Goal: Task Accomplishment & Management: Manage account settings

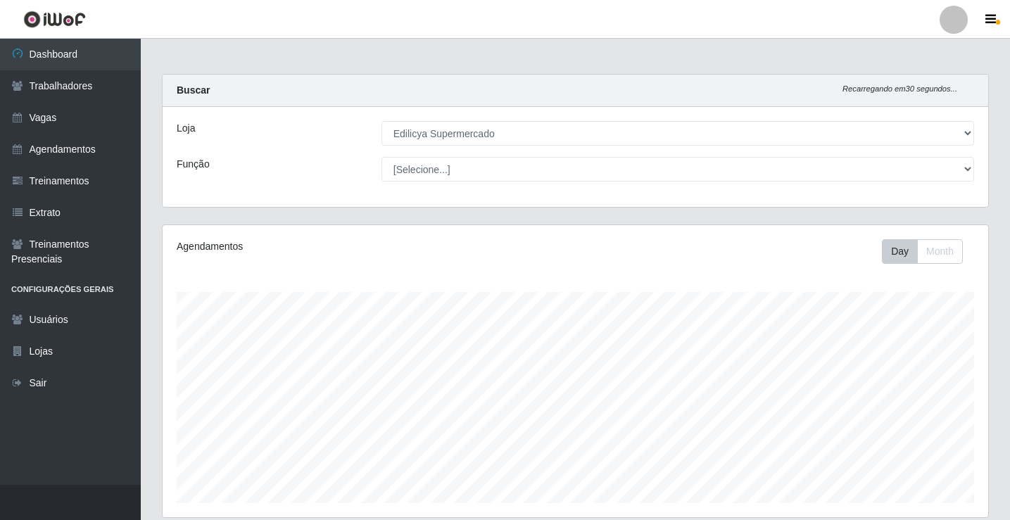
select select "460"
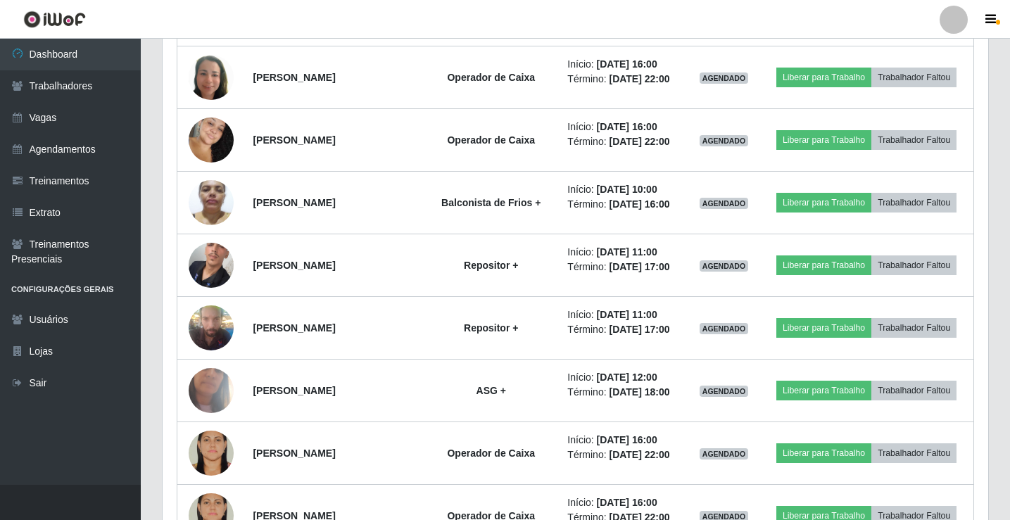
scroll to position [292, 826]
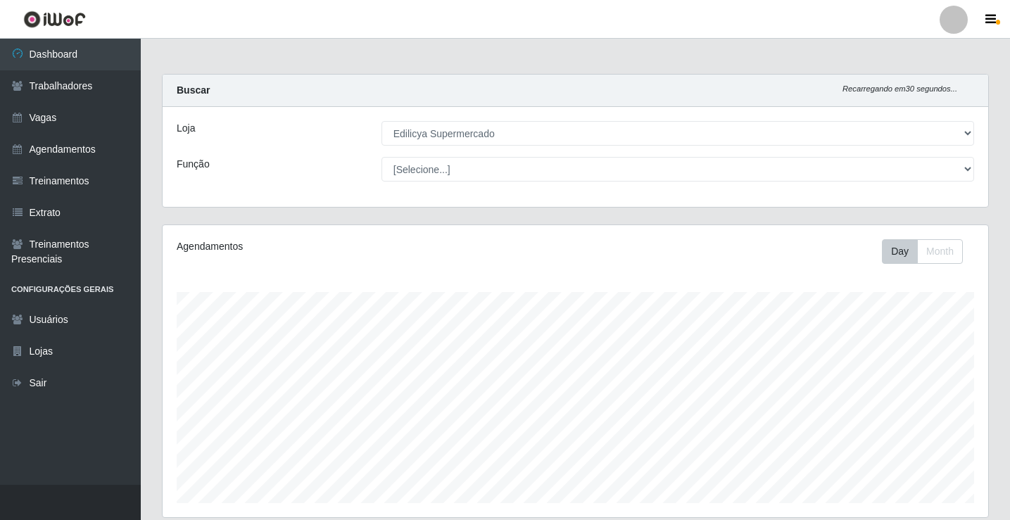
select select "460"
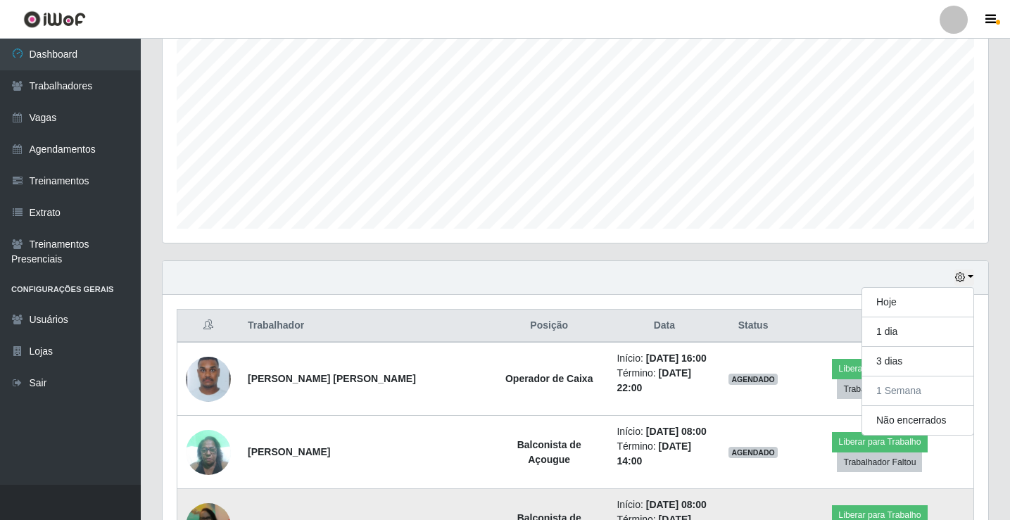
scroll to position [292, 826]
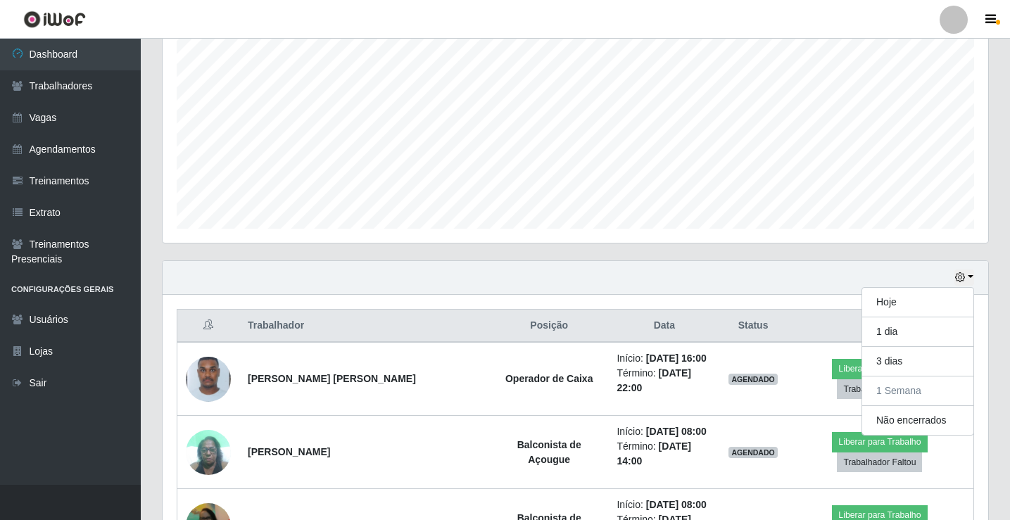
click at [973, 281] on button "button" at bounding box center [964, 278] width 20 height 16
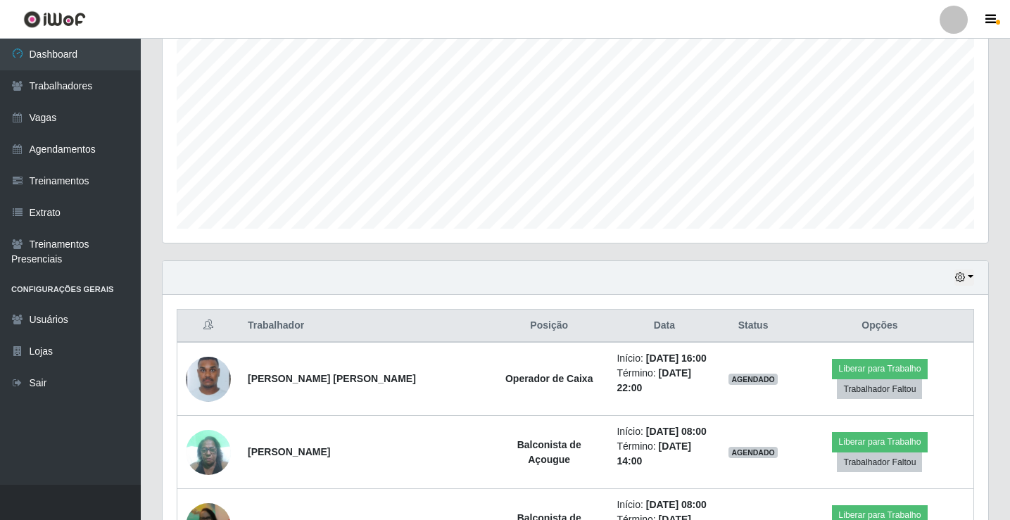
click at [965, 274] on icon "button" at bounding box center [960, 277] width 10 height 10
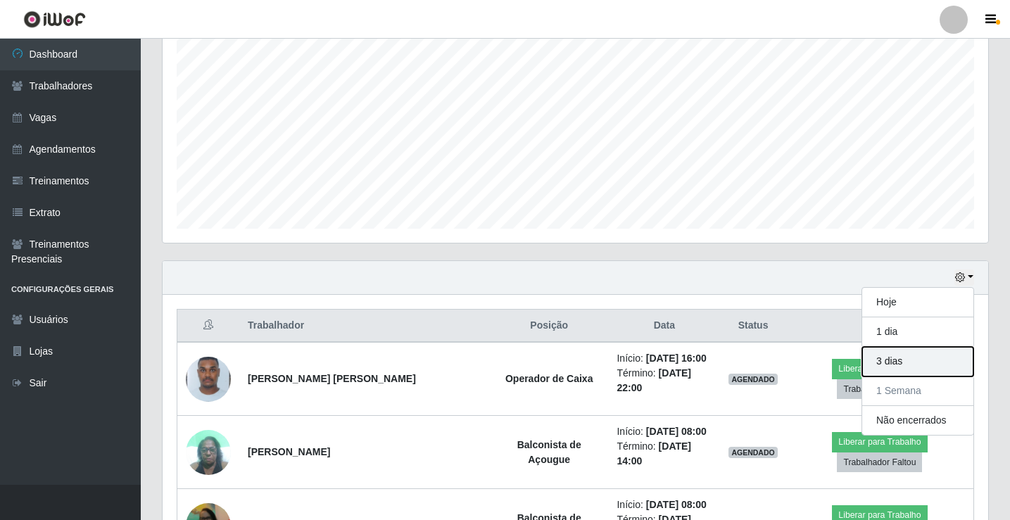
click at [877, 361] on button "3 dias" at bounding box center [917, 362] width 111 height 30
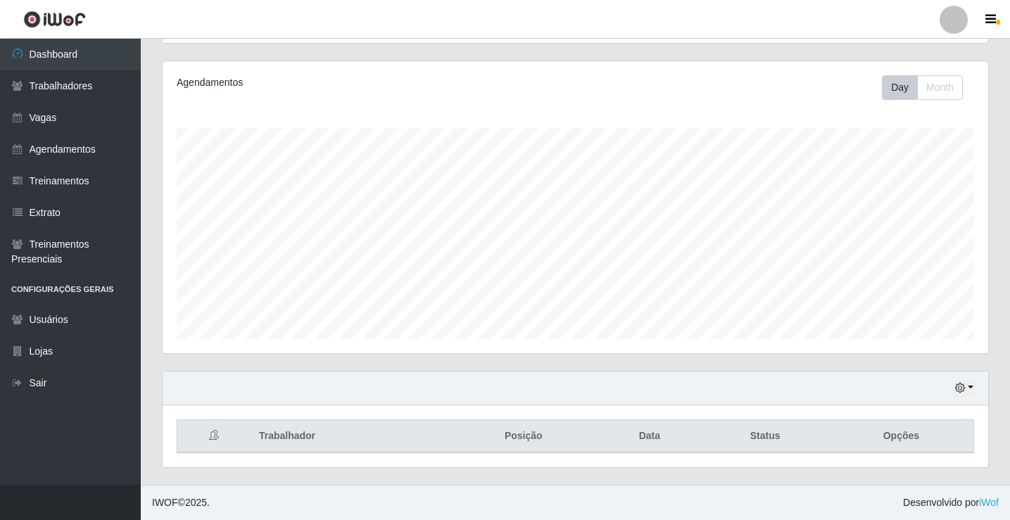
scroll to position [274, 0]
